Goal: Task Accomplishment & Management: Use online tool/utility

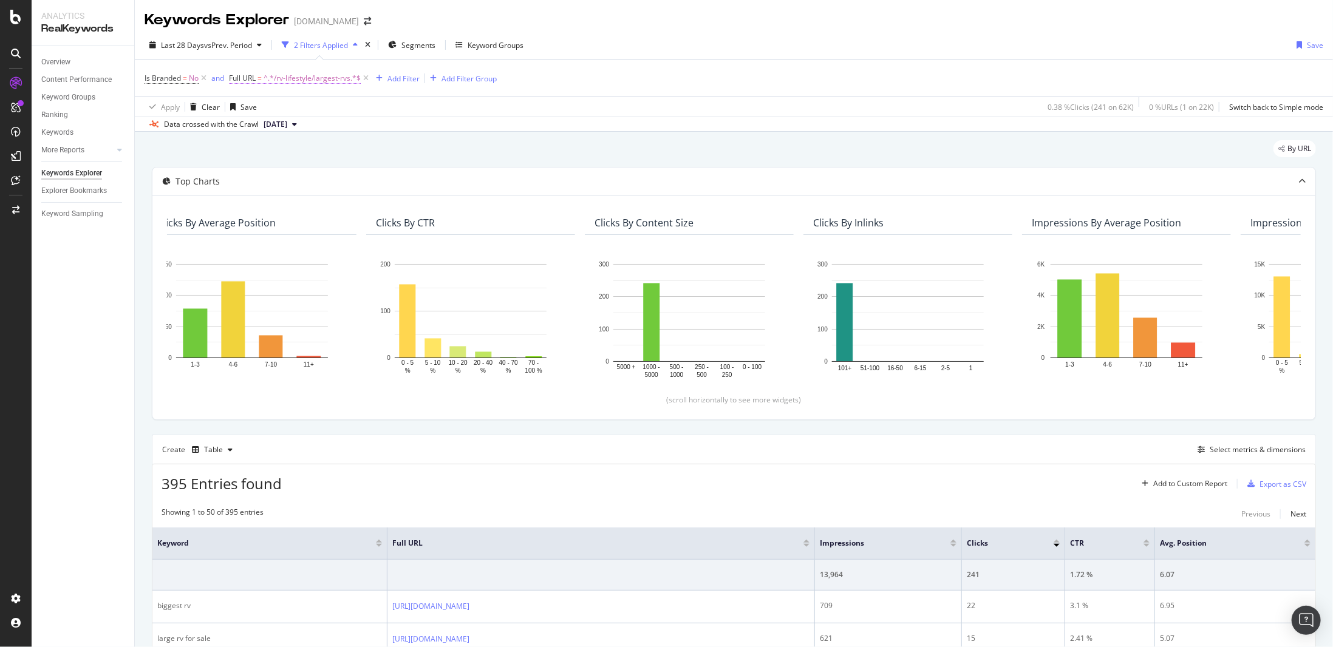
click at [332, 73] on span "^.*/rv-lifestyle/largest-rvs.*$" at bounding box center [312, 78] width 97 height 17
click at [275, 126] on input "/rv-lifestyle/largest-rvs" at bounding box center [298, 127] width 115 height 19
type input "/research/"
click at [364, 153] on div "Apply" at bounding box center [364, 154] width 19 height 10
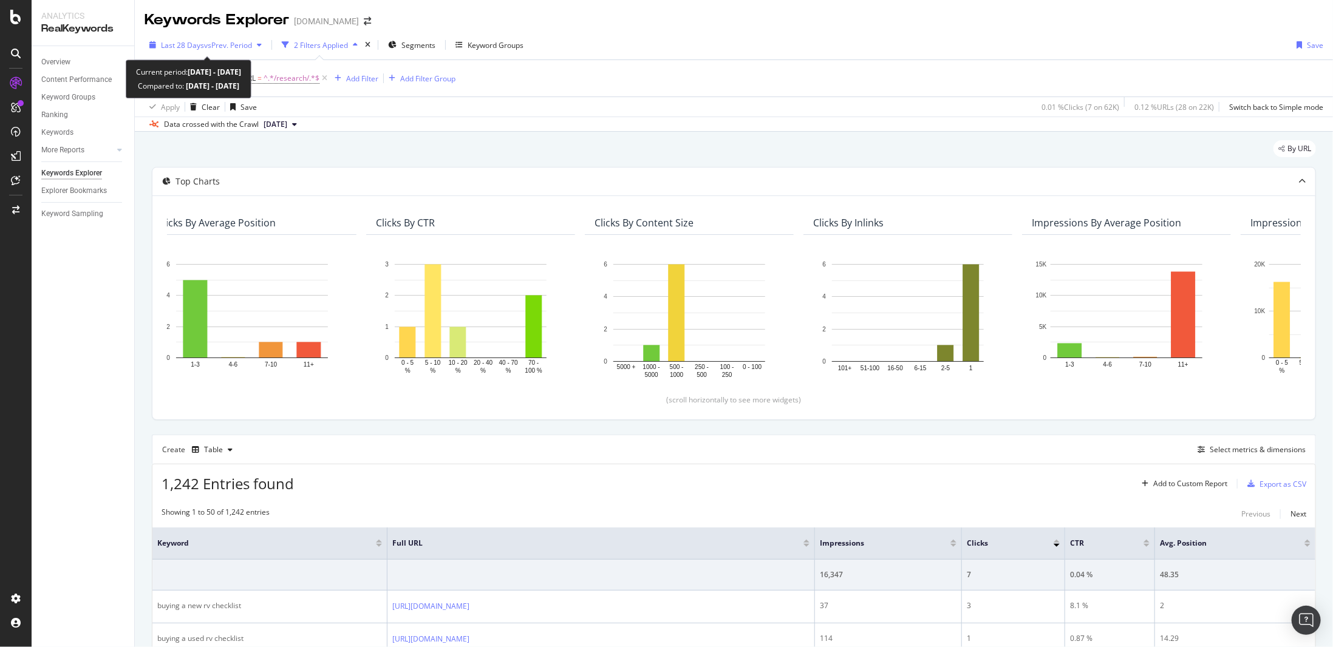
click at [246, 49] on span "vs Prev. Period" at bounding box center [228, 45] width 48 height 10
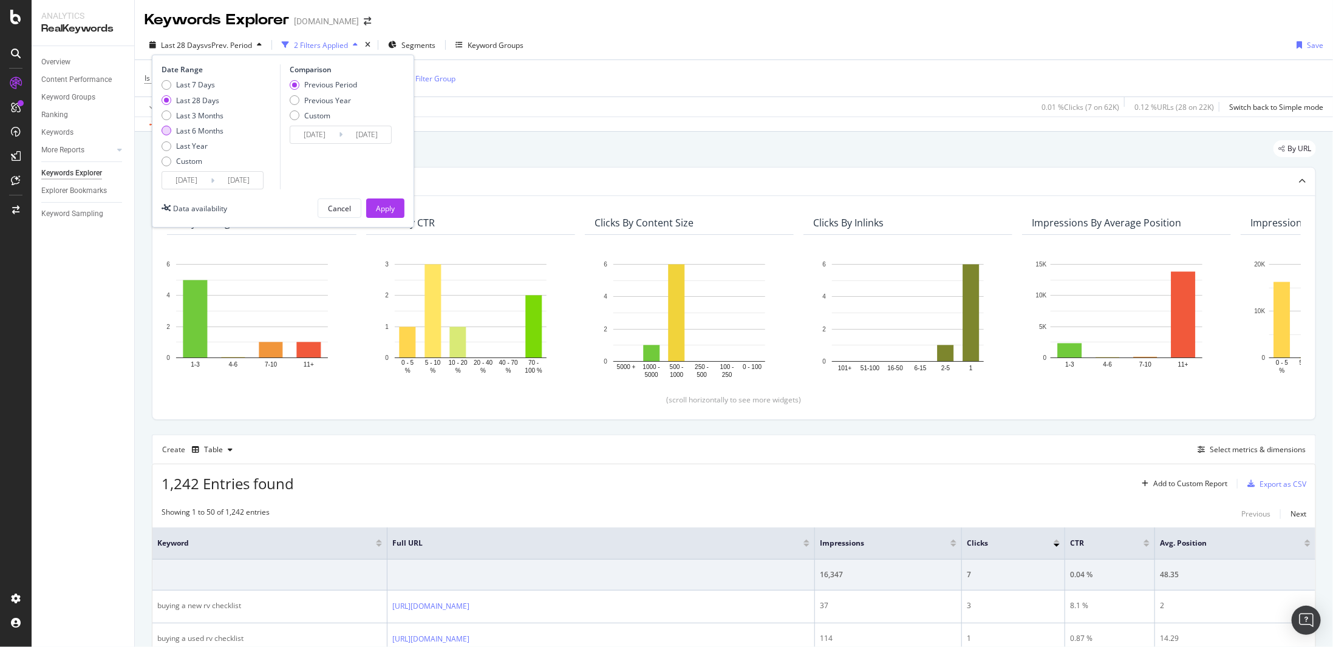
click at [214, 131] on div "Last 6 Months" at bounding box center [199, 131] width 47 height 10
type input "[DATE]"
click at [387, 210] on div "Apply" at bounding box center [385, 208] width 19 height 10
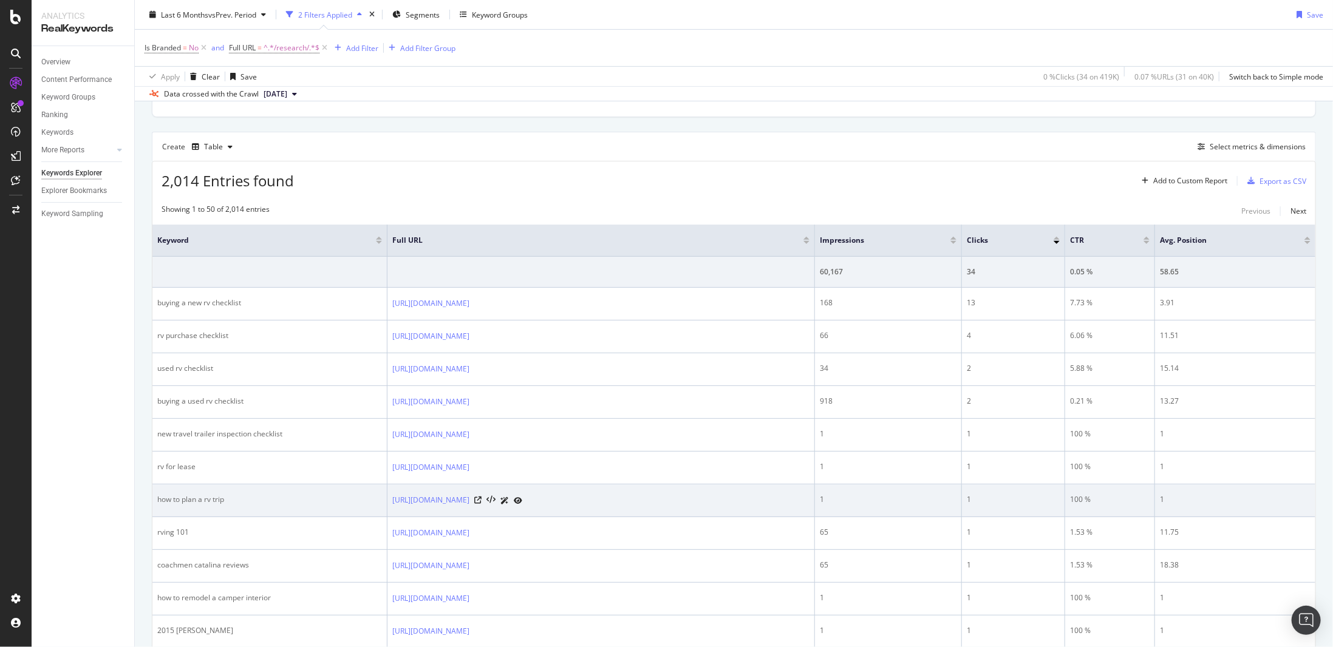
scroll to position [304, 0]
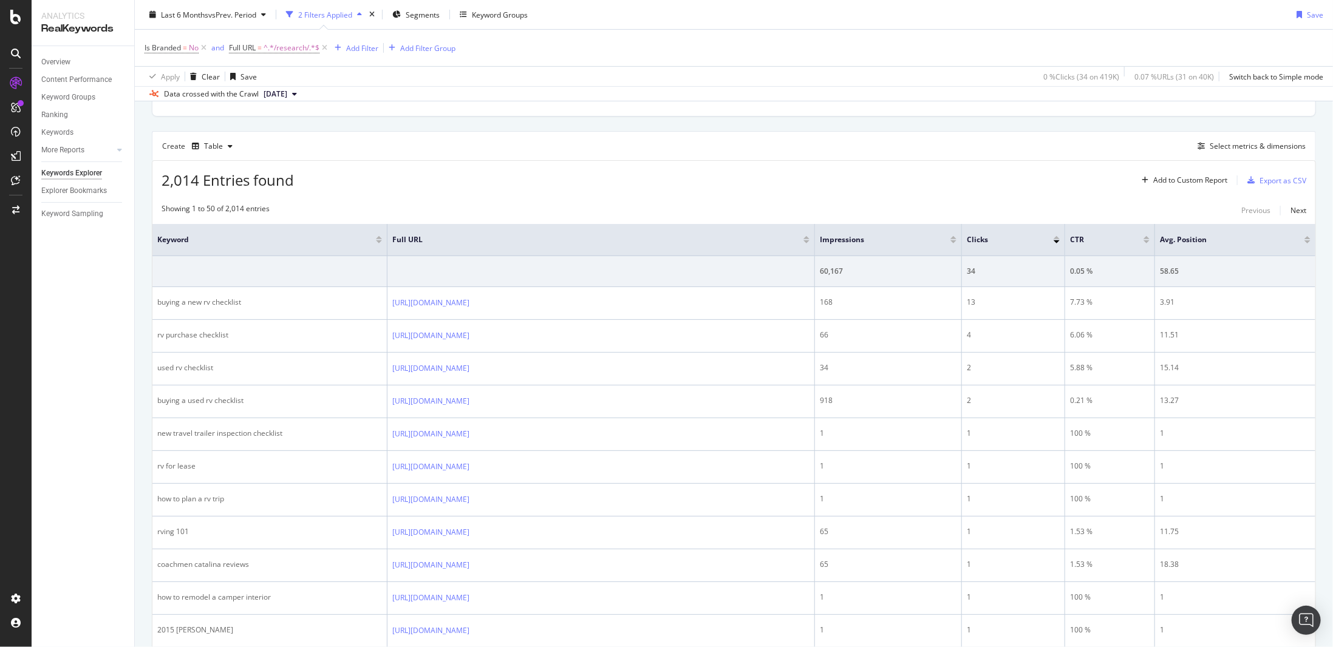
click at [954, 241] on div at bounding box center [954, 242] width 6 height 3
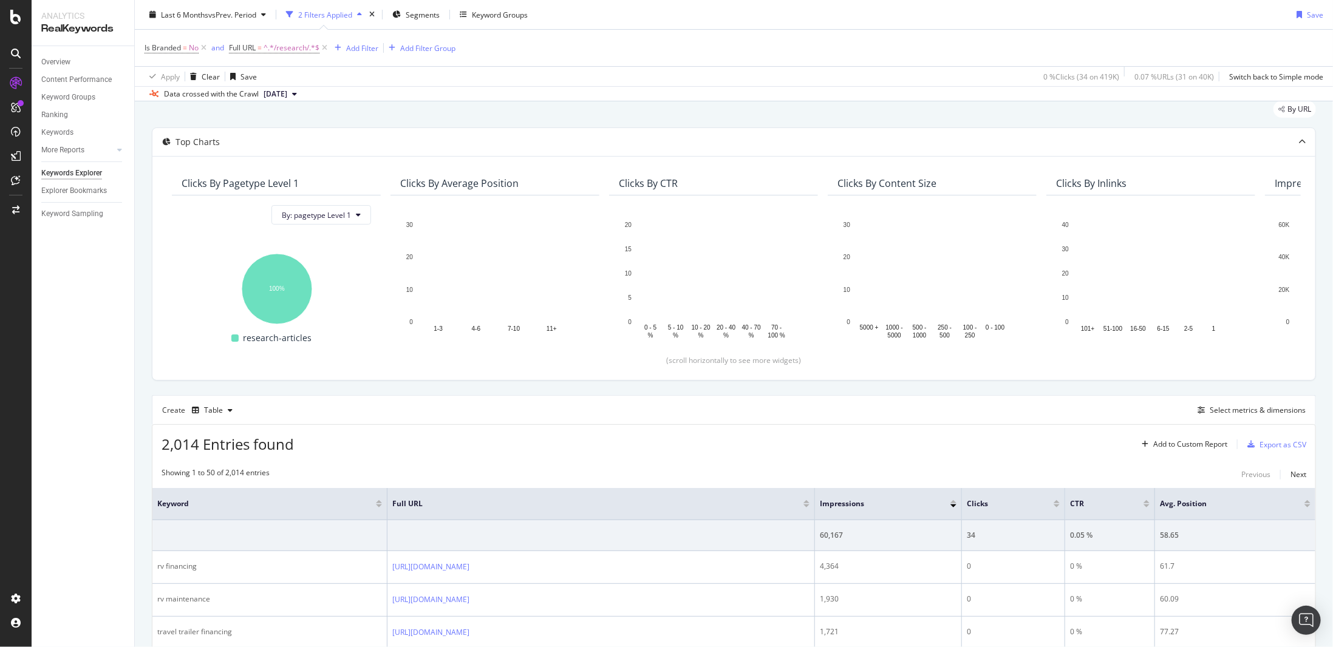
scroll to position [304, 0]
